Goal: Check status: Check status

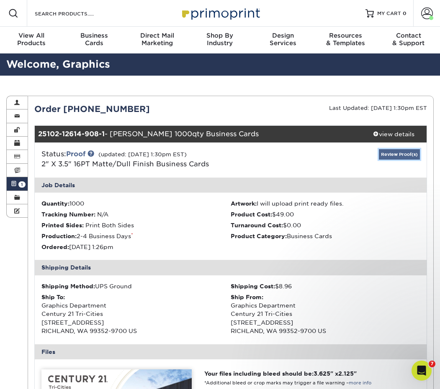
click at [393, 152] on link "Review Proof(s)" at bounding box center [399, 154] width 41 height 10
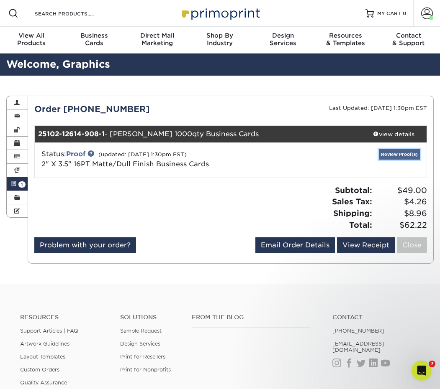
click at [395, 152] on link "Review Proof(s)" at bounding box center [399, 154] width 41 height 10
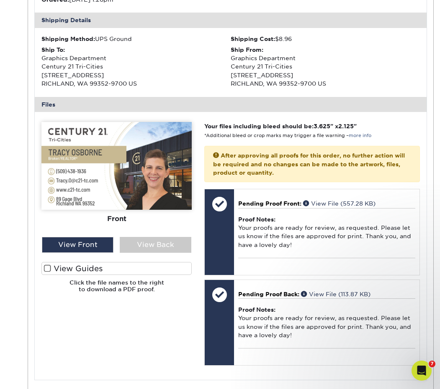
scroll to position [251, 0]
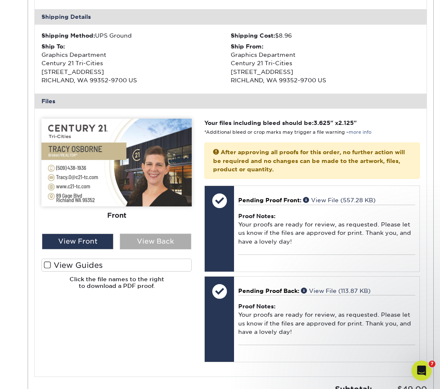
click at [156, 240] on div "View Back" at bounding box center [156, 242] width 72 height 16
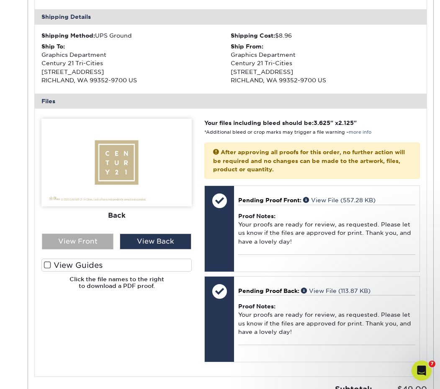
click at [75, 241] on div "View Front" at bounding box center [78, 242] width 72 height 16
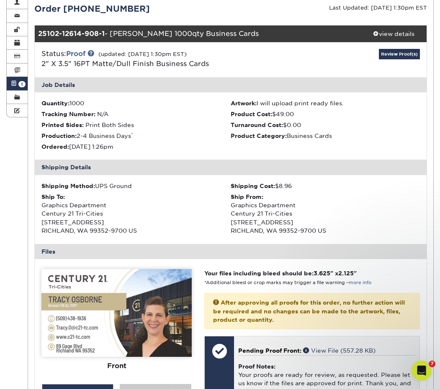
scroll to position [0, 0]
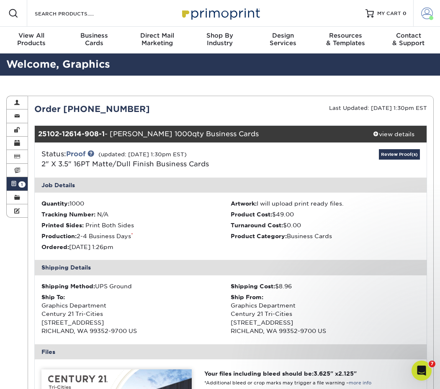
click at [426, 10] on span at bounding box center [427, 14] width 12 height 12
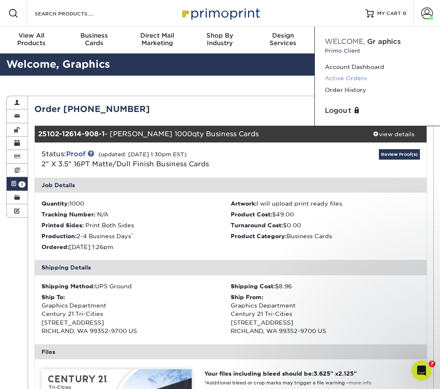
click at [348, 80] on link "Active Orders" at bounding box center [377, 78] width 105 height 11
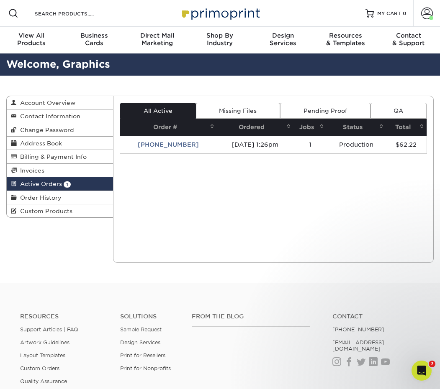
click at [150, 212] on div "Current Orders 1 Active 0 Missing Files" at bounding box center [273, 179] width 320 height 167
